Goal: Task Accomplishment & Management: Use online tool/utility

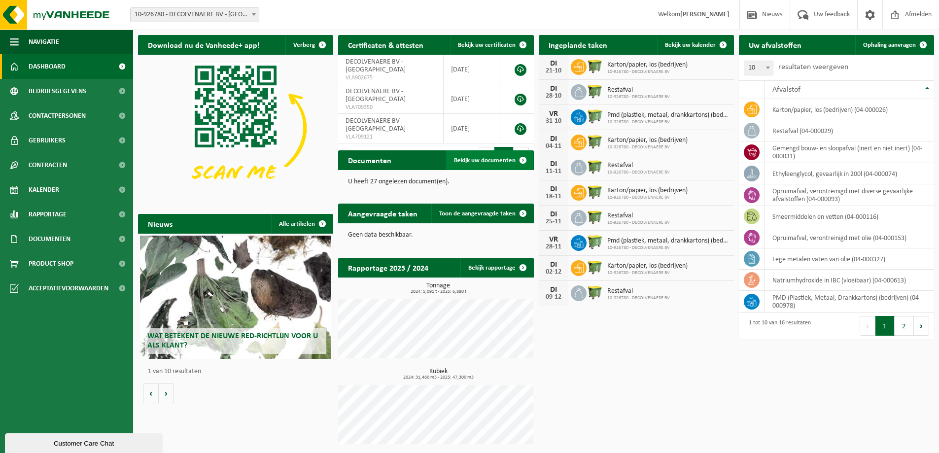
click at [482, 156] on link "Bekijk uw documenten" at bounding box center [489, 160] width 87 height 20
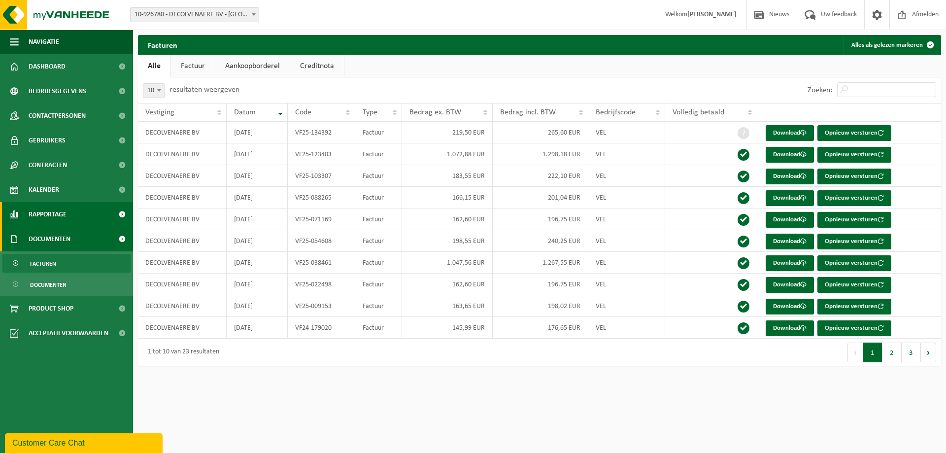
click at [59, 218] on span "Rapportage" at bounding box center [48, 214] width 38 height 25
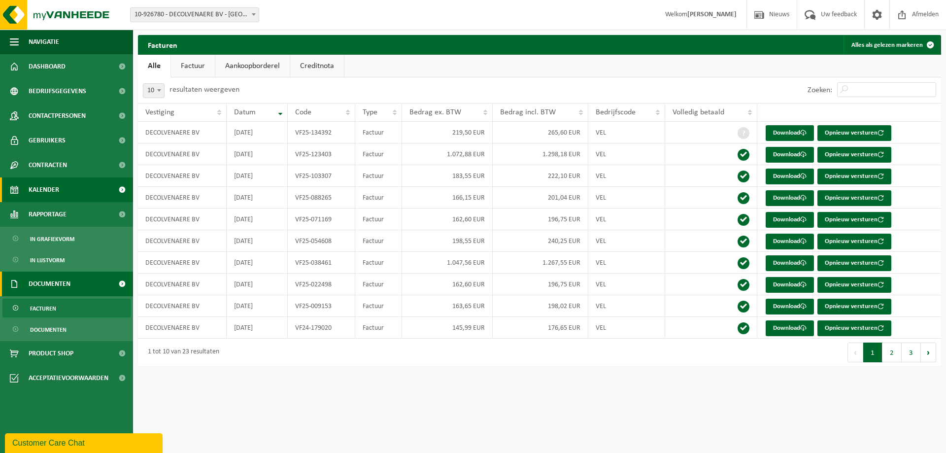
click at [65, 190] on link "Kalender" at bounding box center [66, 189] width 133 height 25
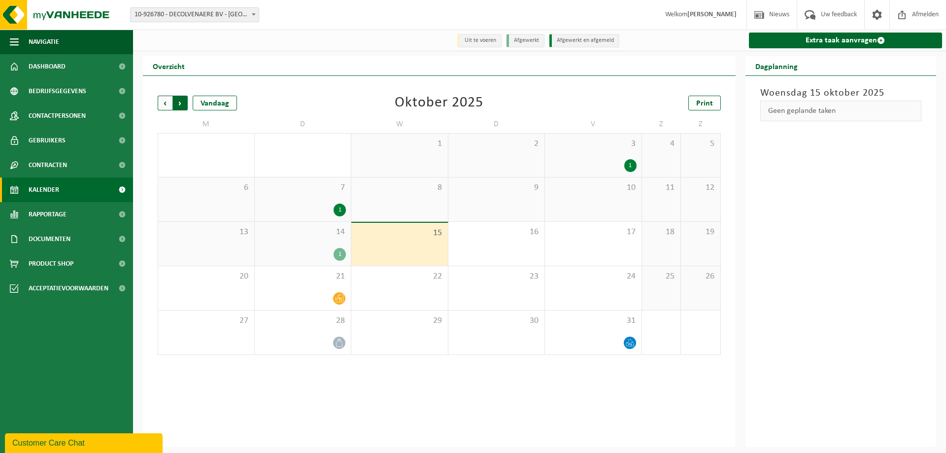
click at [165, 101] on span "Vorige" at bounding box center [165, 103] width 15 height 15
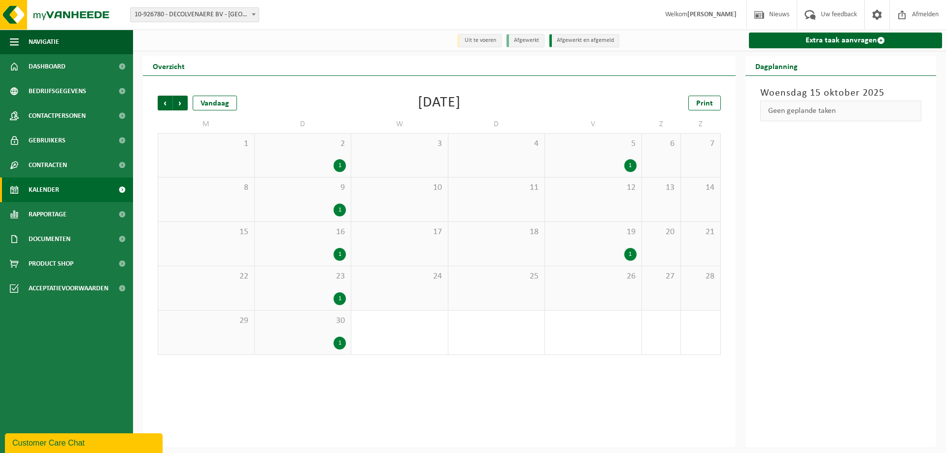
click at [165, 101] on span "Vorige" at bounding box center [165, 103] width 15 height 15
click at [440, 343] on div "1" at bounding box center [437, 343] width 12 height 13
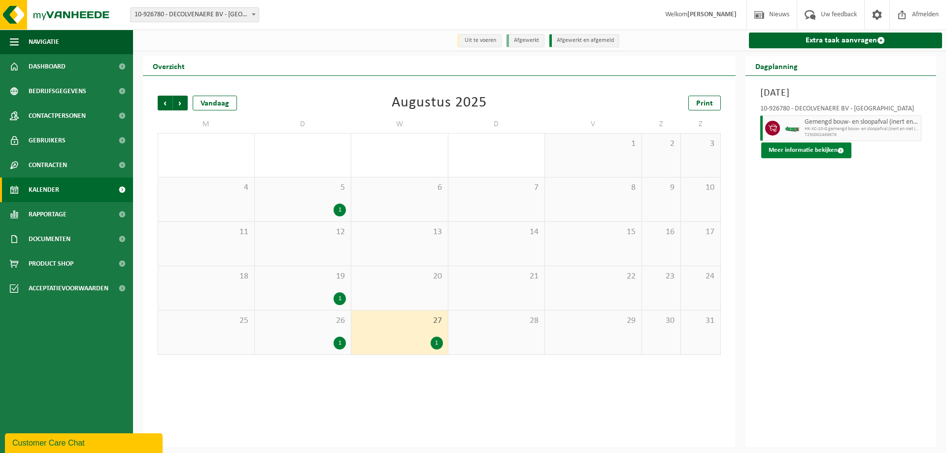
click at [815, 149] on button "Meer informatie bekijken" at bounding box center [806, 150] width 90 height 16
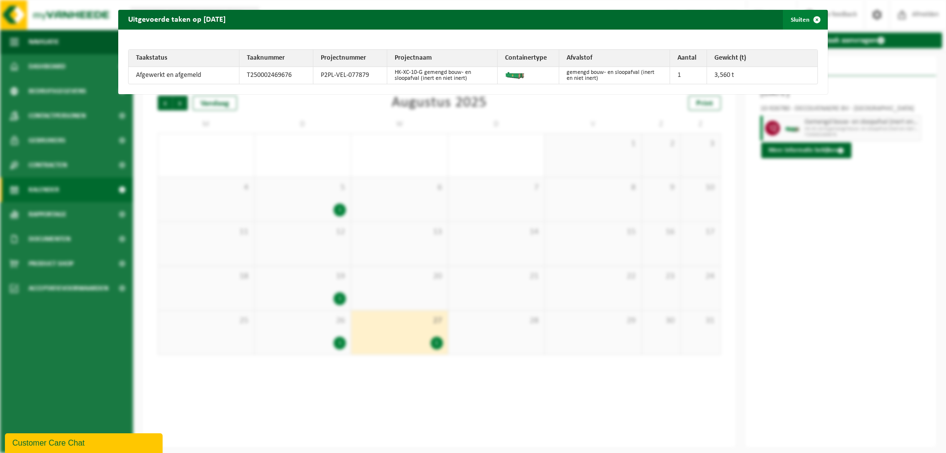
click at [808, 15] on span "button" at bounding box center [817, 20] width 20 height 20
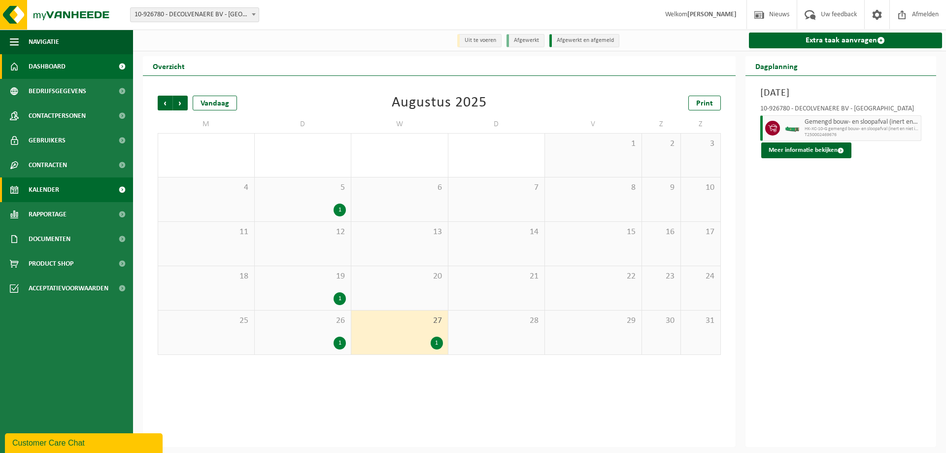
click at [49, 70] on span "Dashboard" at bounding box center [47, 66] width 37 height 25
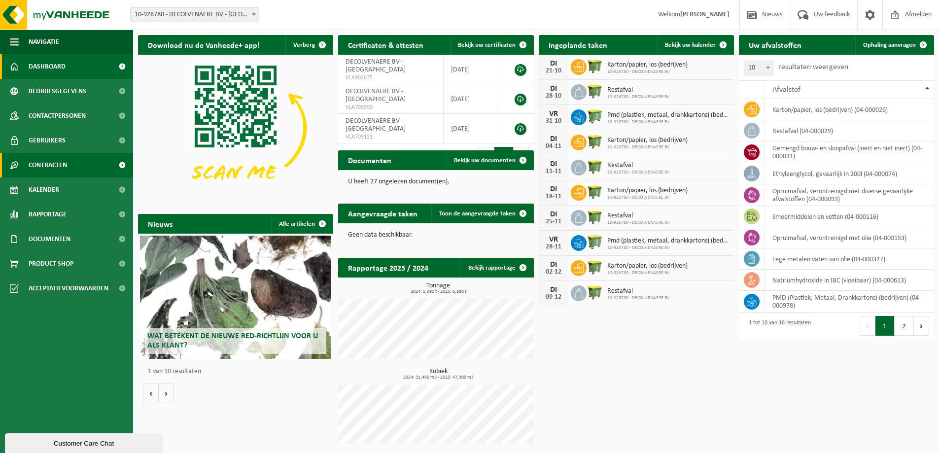
click at [49, 163] on span "Contracten" at bounding box center [48, 165] width 38 height 25
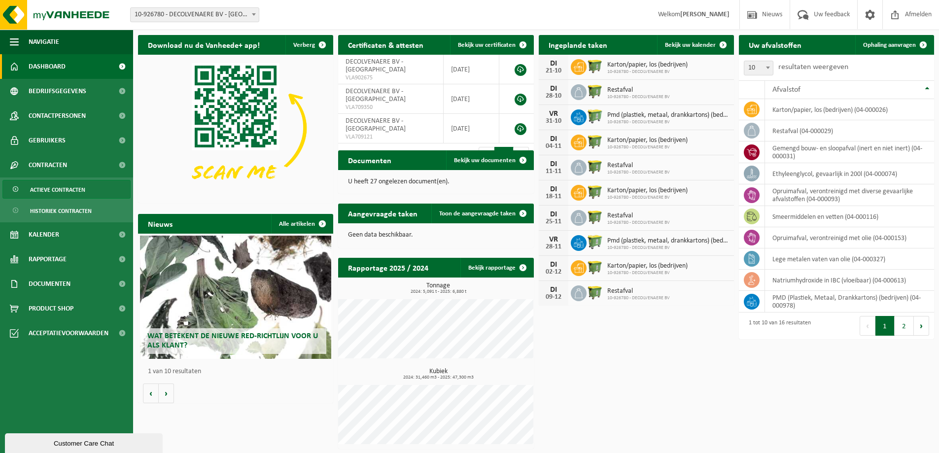
click at [49, 190] on span "Actieve contracten" at bounding box center [57, 189] width 55 height 19
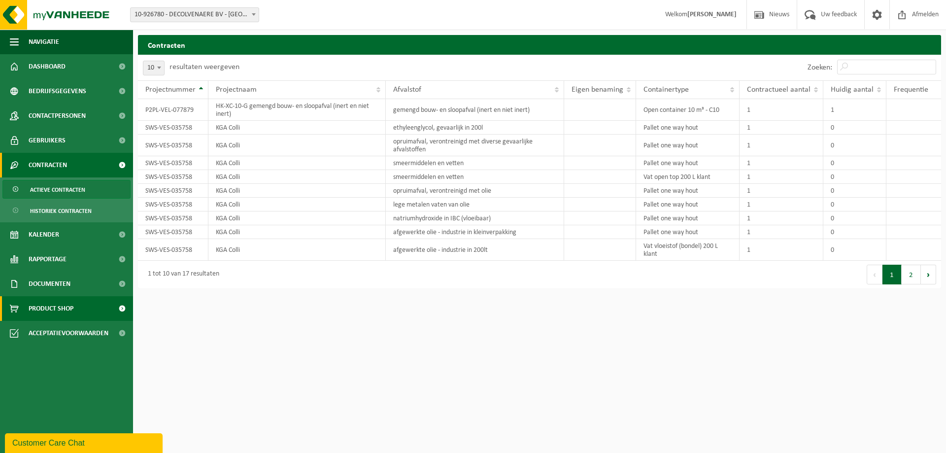
click at [106, 306] on link "Product Shop" at bounding box center [66, 308] width 133 height 25
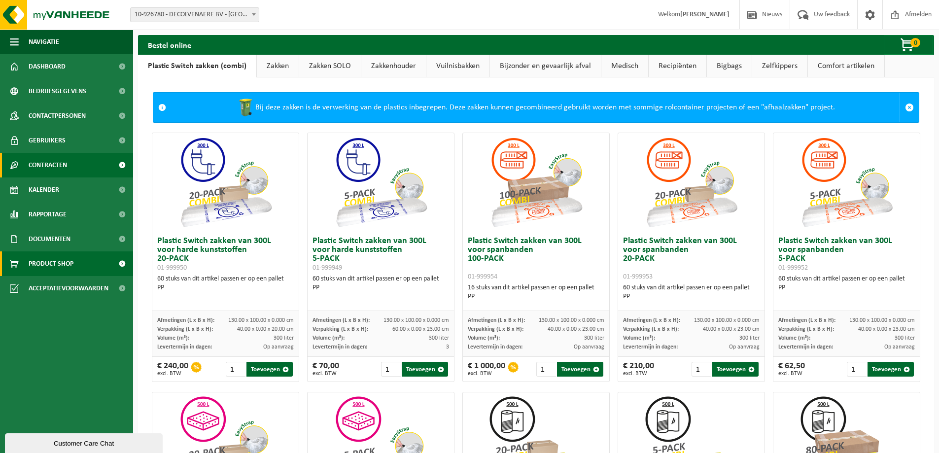
click at [60, 165] on span "Contracten" at bounding box center [48, 165] width 38 height 25
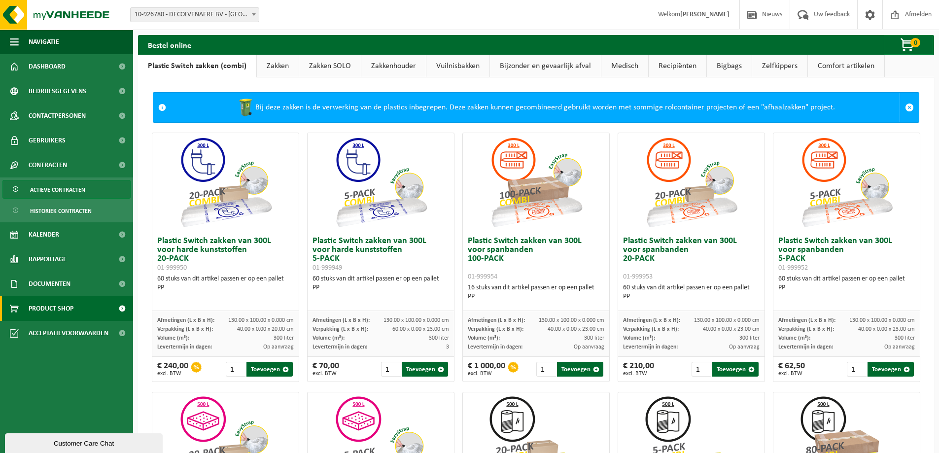
click at [55, 194] on span "Actieve contracten" at bounding box center [57, 189] width 55 height 19
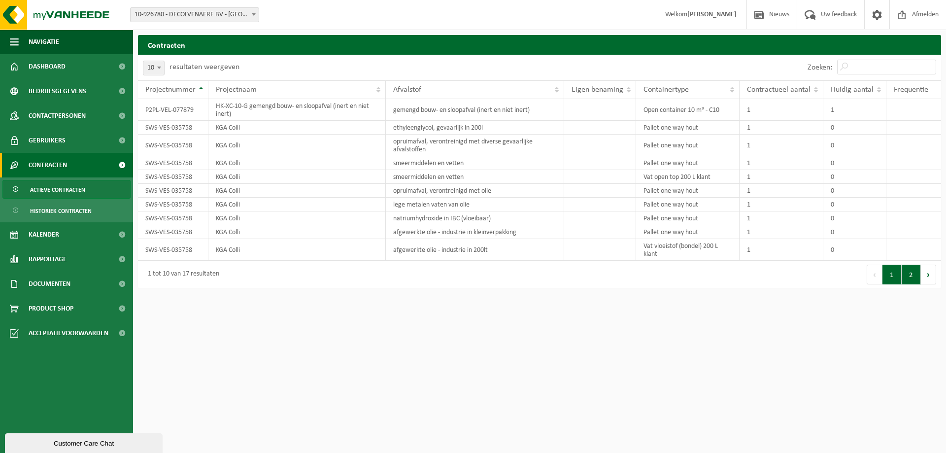
click at [910, 273] on button "2" at bounding box center [911, 275] width 19 height 20
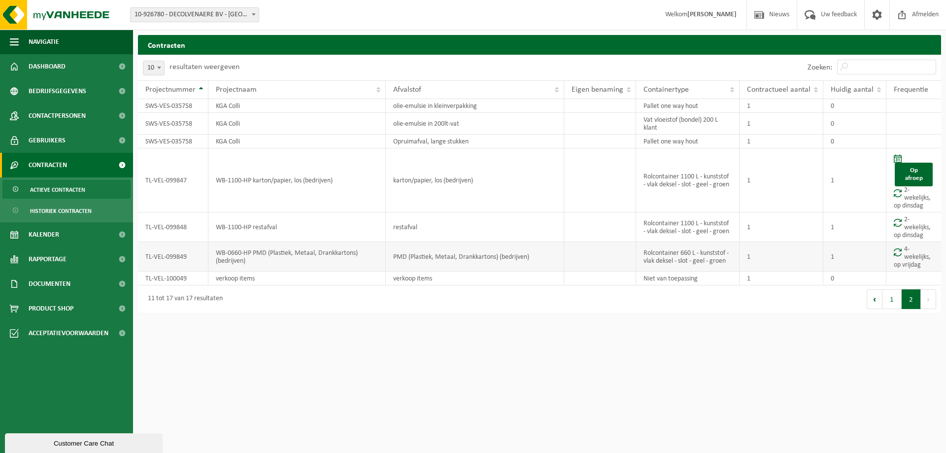
click at [911, 254] on td "4-wekelijks, op vrijdag" at bounding box center [914, 257] width 55 height 30
click at [902, 255] on span at bounding box center [898, 252] width 8 height 8
click at [898, 252] on span at bounding box center [898, 252] width 8 height 8
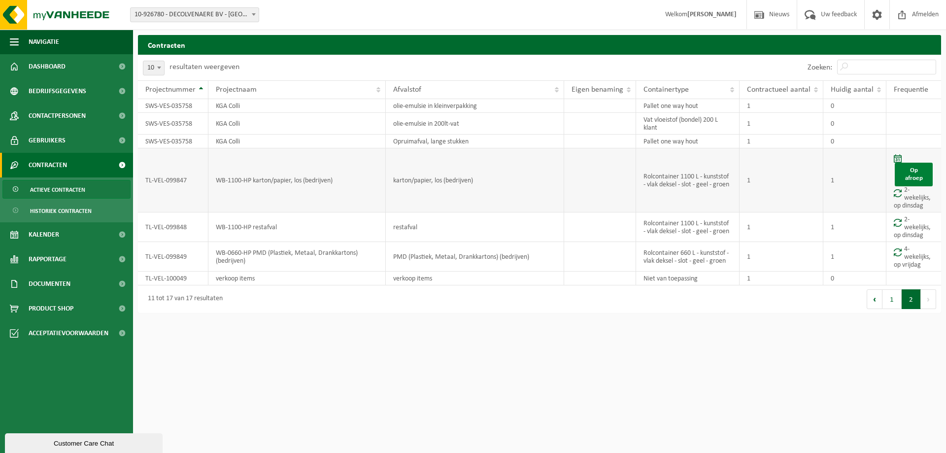
click at [908, 172] on link "Op afroep" at bounding box center [914, 175] width 38 height 24
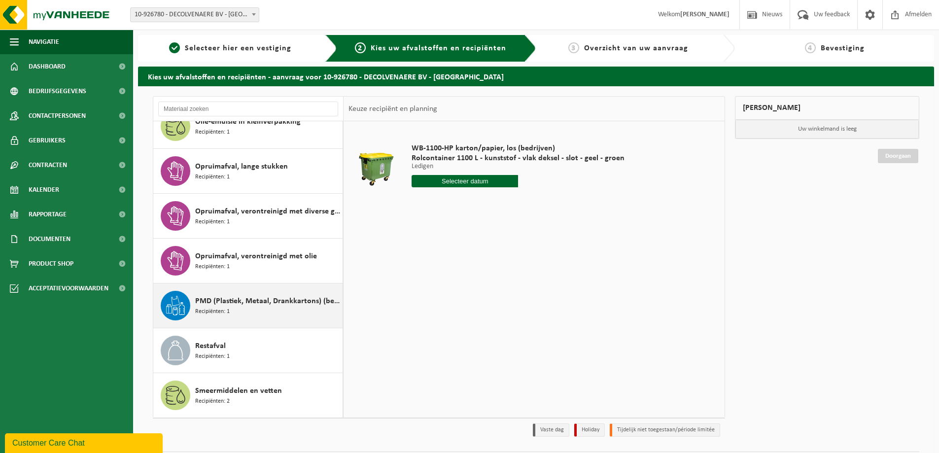
scroll to position [29, 0]
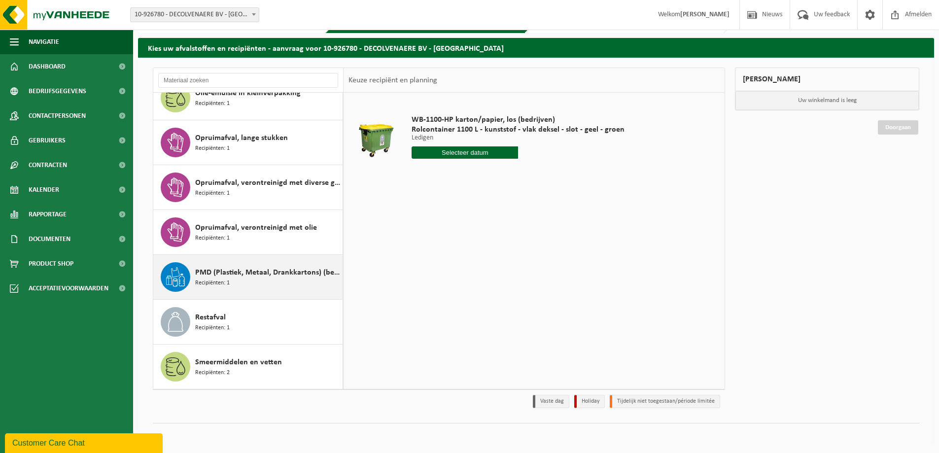
click at [241, 275] on span "PMD (Plastiek, Metaal, Drankkartons) (bedrijven)" at bounding box center [267, 273] width 145 height 12
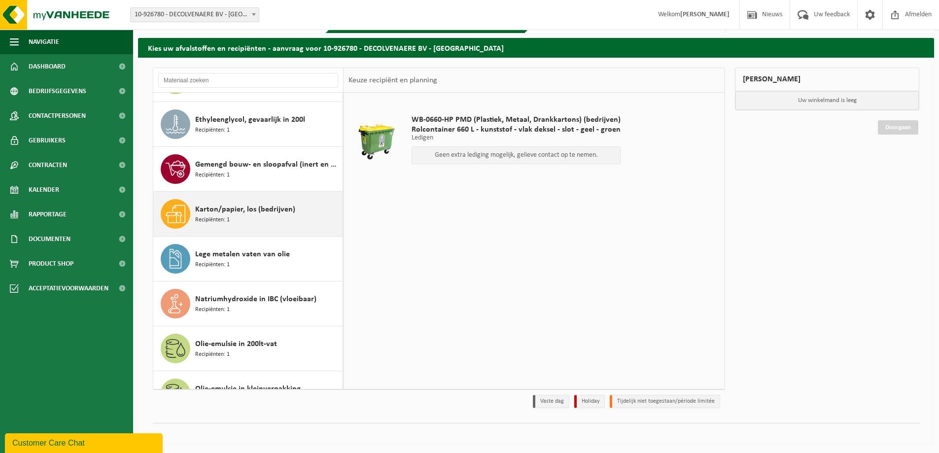
click at [238, 215] on div "Karton/papier, los (bedrijven) Recipiënten: 1" at bounding box center [267, 214] width 145 height 30
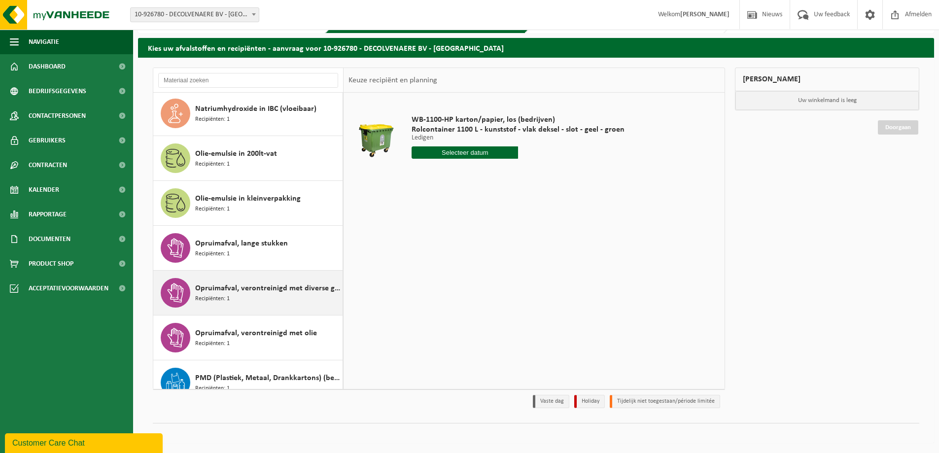
scroll to position [376, 0]
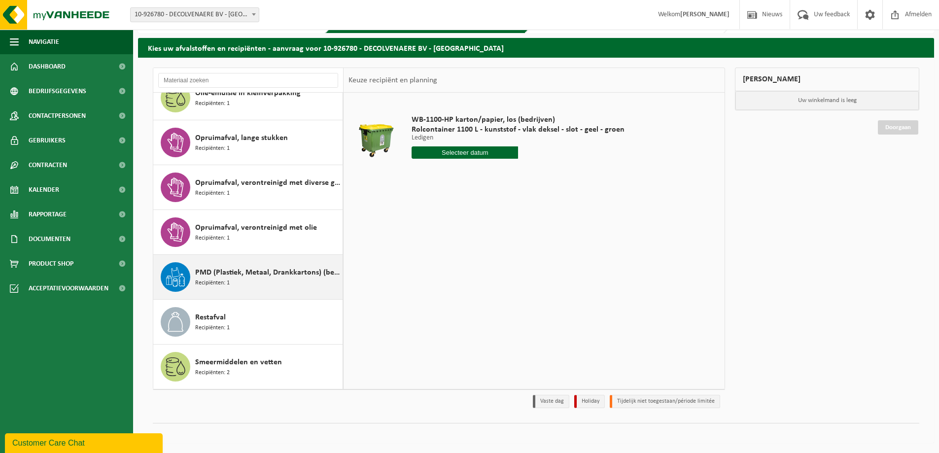
click at [231, 267] on div "PMD (Plastiek, Metaal, Drankkartons) (bedrijven) Recipiënten: 1" at bounding box center [267, 277] width 145 height 30
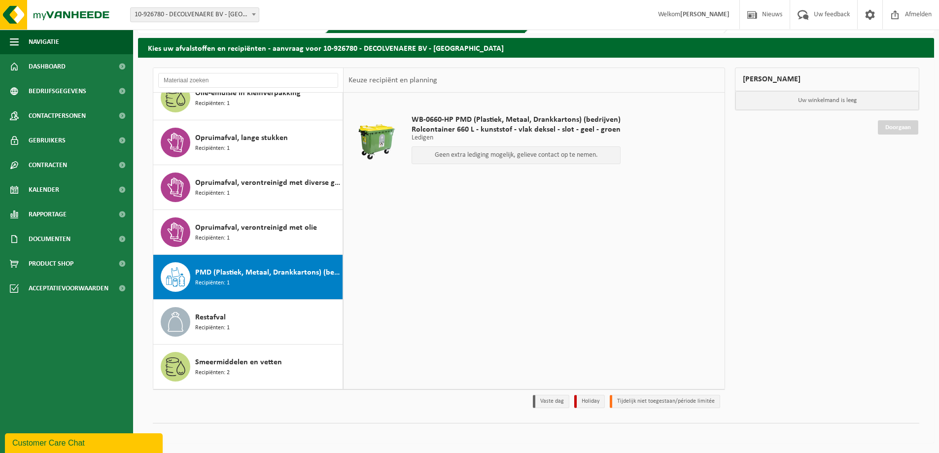
click at [491, 156] on p "Geen extra lediging mogelijk, gelieve contact op te nemen." at bounding box center [516, 155] width 198 height 7
click at [245, 322] on div "Restafval Recipiënten: 1" at bounding box center [267, 322] width 145 height 30
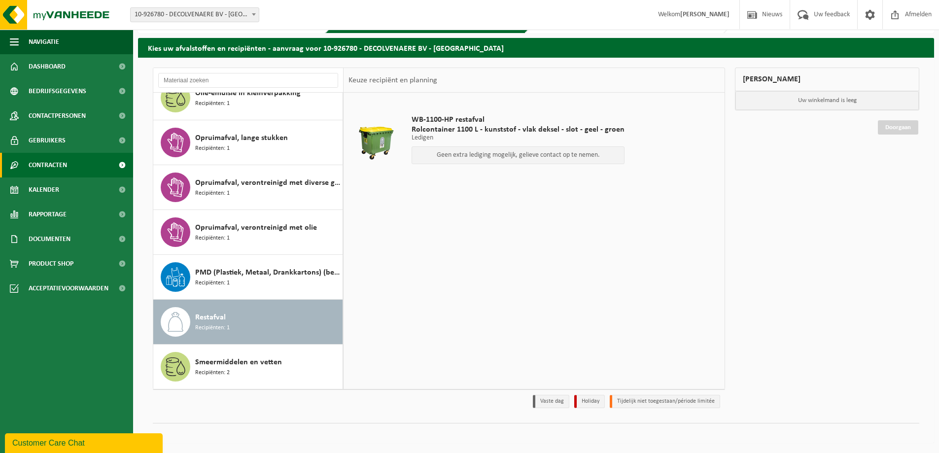
click at [55, 167] on span "Contracten" at bounding box center [48, 165] width 38 height 25
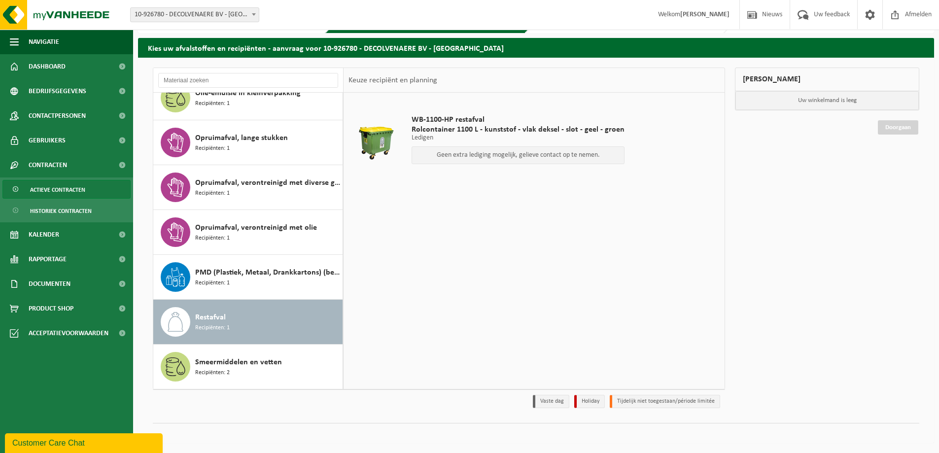
click at [57, 191] on span "Actieve contracten" at bounding box center [57, 189] width 55 height 19
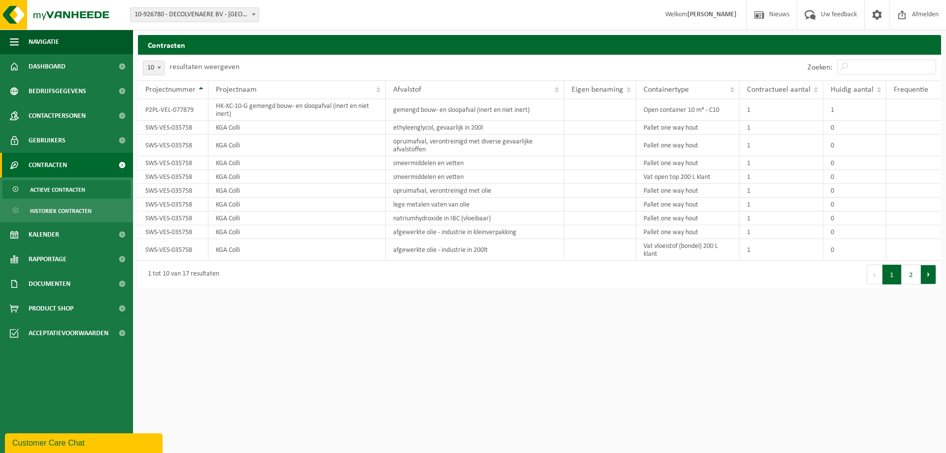
click at [928, 279] on button "Volgende" at bounding box center [928, 275] width 15 height 20
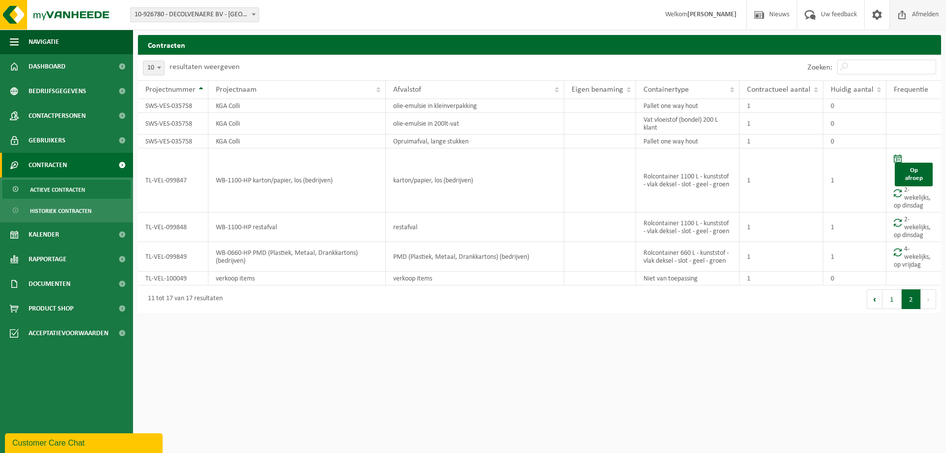
click at [915, 13] on span "Afmelden" at bounding box center [926, 14] width 32 height 29
